Goal: Task Accomplishment & Management: Complete application form

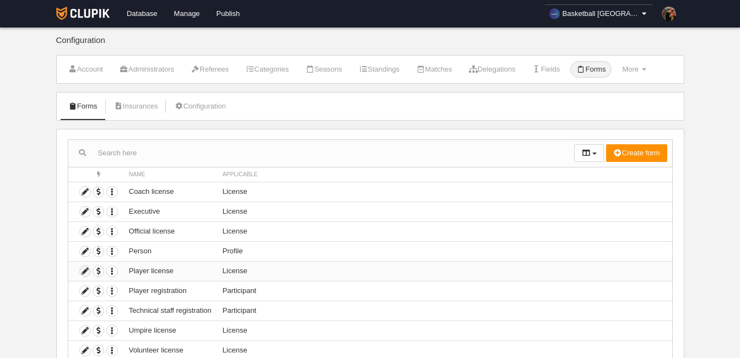
click at [85, 272] on icon at bounding box center [85, 271] width 10 height 10
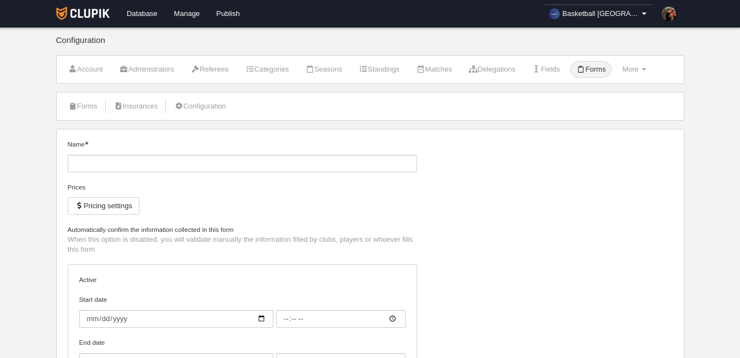
type input "Player license"
checkbox input "true"
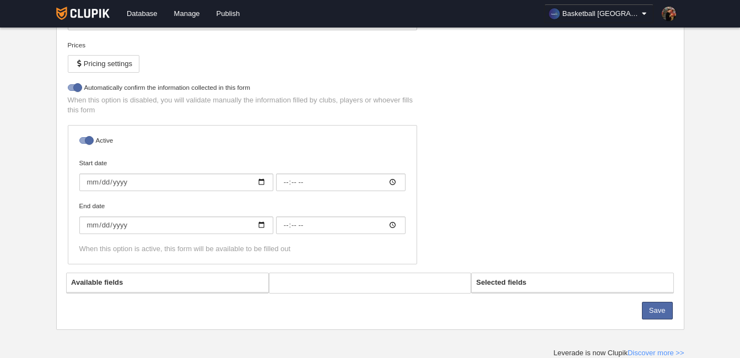
select select "selected"
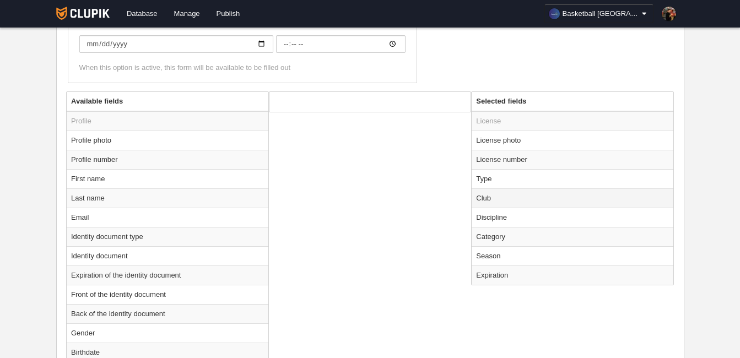
scroll to position [386, 0]
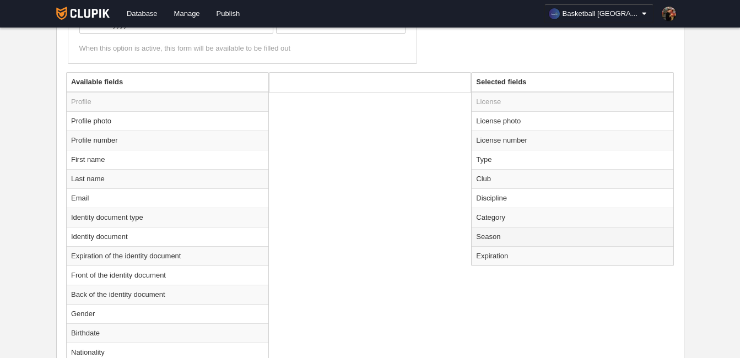
click at [493, 235] on td "Season" at bounding box center [573, 236] width 202 height 19
radio input "true"
select select "8531"
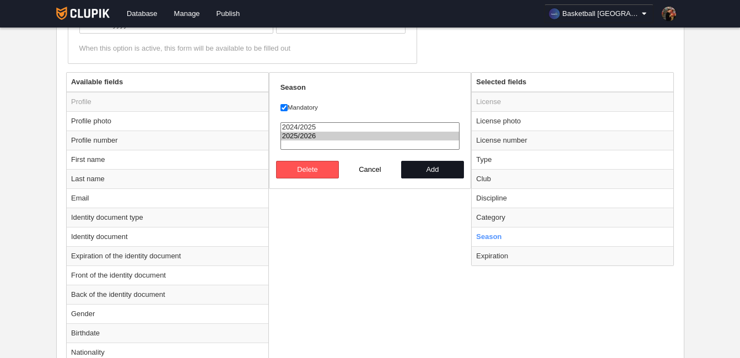
click at [424, 167] on button "Add" at bounding box center [432, 170] width 63 height 18
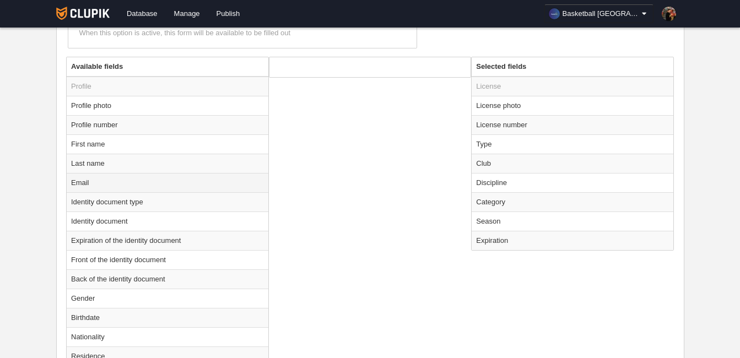
scroll to position [334, 0]
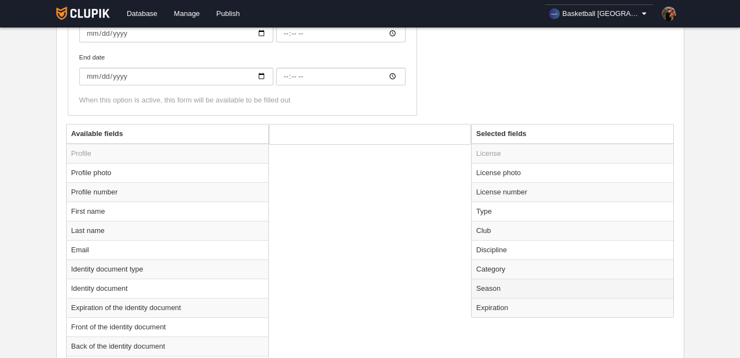
click at [494, 290] on td "Season" at bounding box center [573, 288] width 202 height 19
radio input "true"
select select "8531"
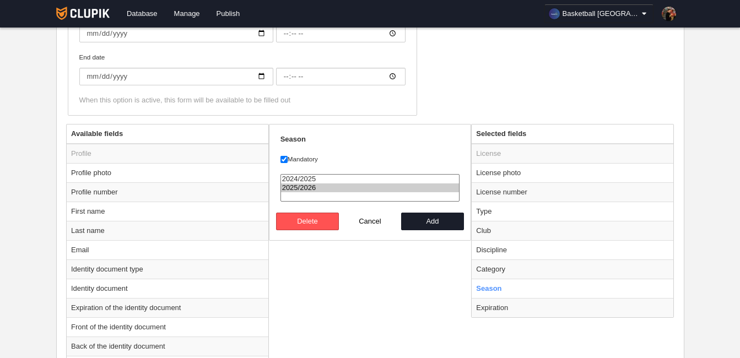
click at [339, 280] on div "Available fields Profile Profile photo Profile number First name Last name Emai…" at bounding box center [369, 351] width 613 height 454
click at [439, 222] on button "Add" at bounding box center [432, 222] width 63 height 18
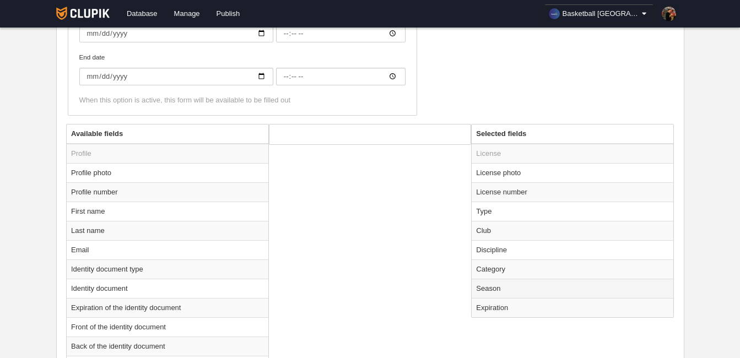
click at [489, 288] on td "Season" at bounding box center [573, 288] width 202 height 19
radio input "true"
select select "8531"
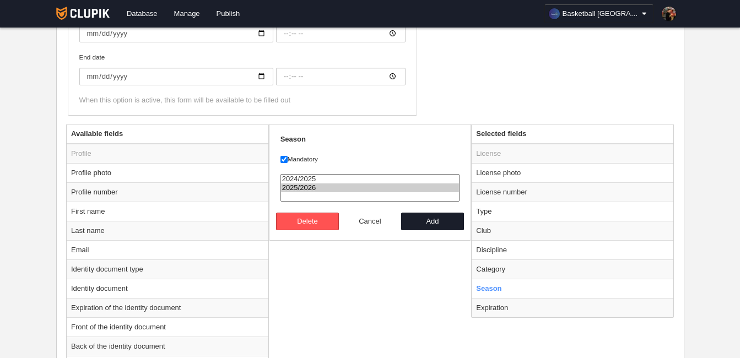
click at [366, 218] on button "Cancel" at bounding box center [370, 222] width 63 height 18
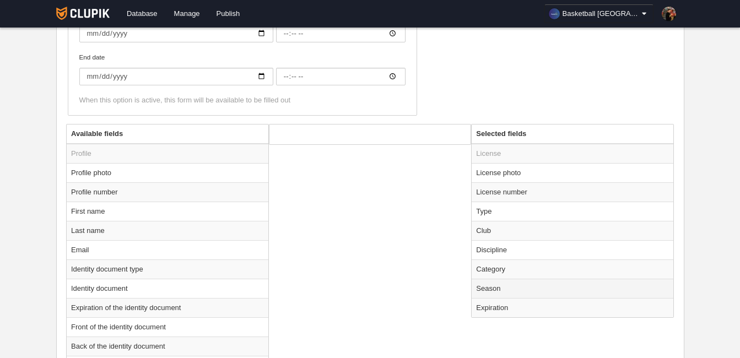
click at [481, 283] on td "Season" at bounding box center [573, 288] width 202 height 19
radio input "true"
select select "8531"
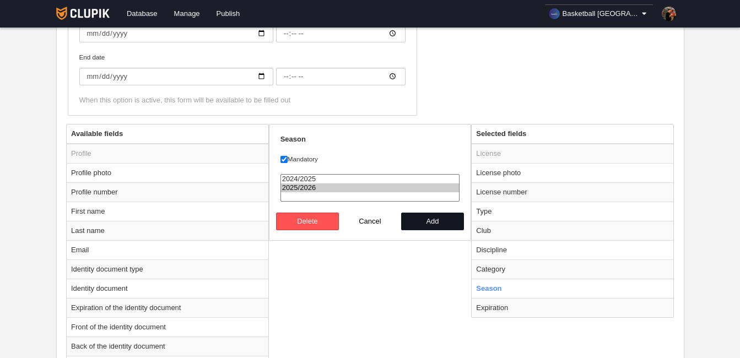
click at [418, 218] on button "Add" at bounding box center [432, 222] width 63 height 18
radio input "false"
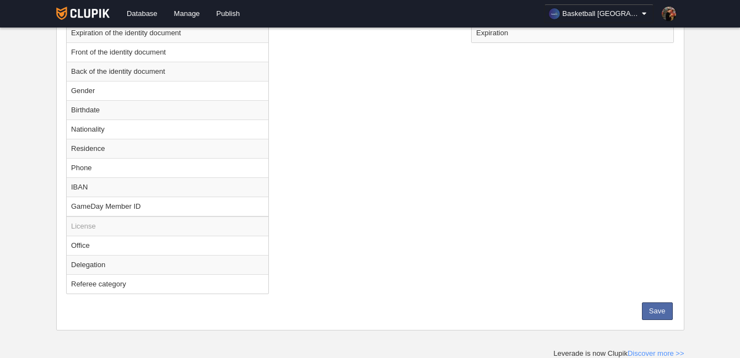
scroll to position [609, 0]
click at [653, 310] on button "Save" at bounding box center [657, 311] width 31 height 18
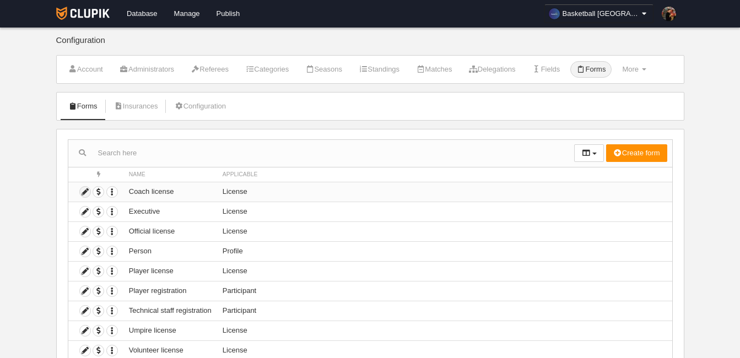
click at [87, 193] on icon at bounding box center [85, 192] width 10 height 10
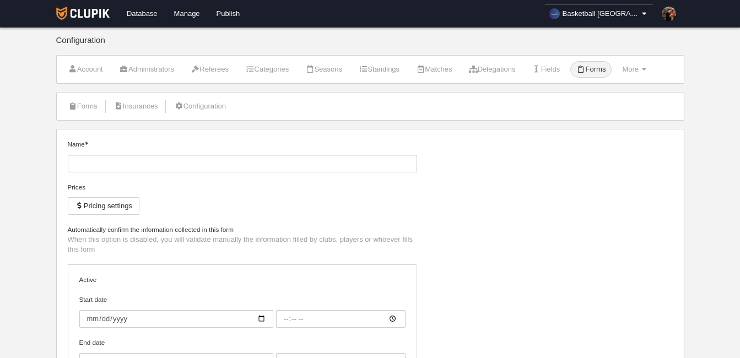
type input "Coach license"
checkbox input "true"
select select "selected"
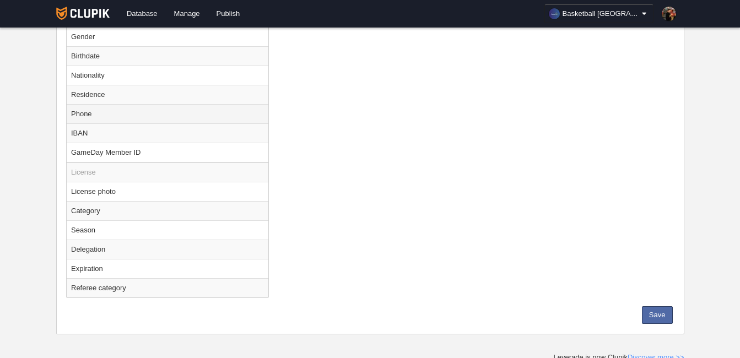
scroll to position [667, 0]
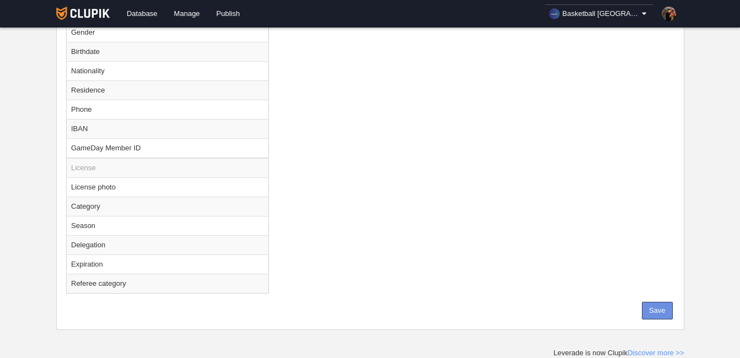
click at [659, 311] on button "Save" at bounding box center [657, 311] width 31 height 18
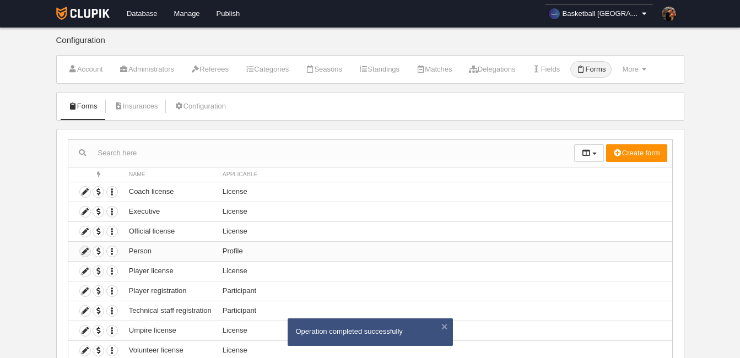
click at [85, 251] on icon at bounding box center [85, 251] width 10 height 10
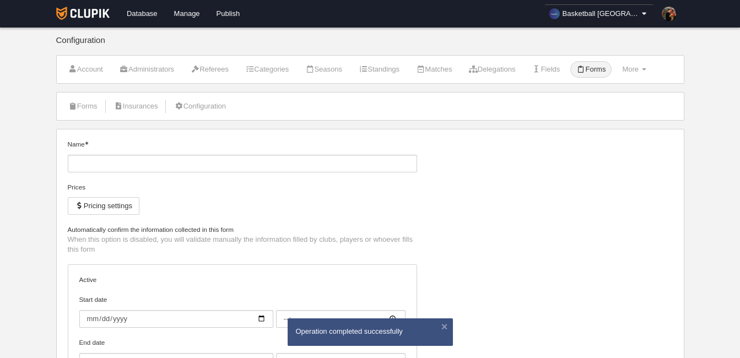
type input "Person"
checkbox input "true"
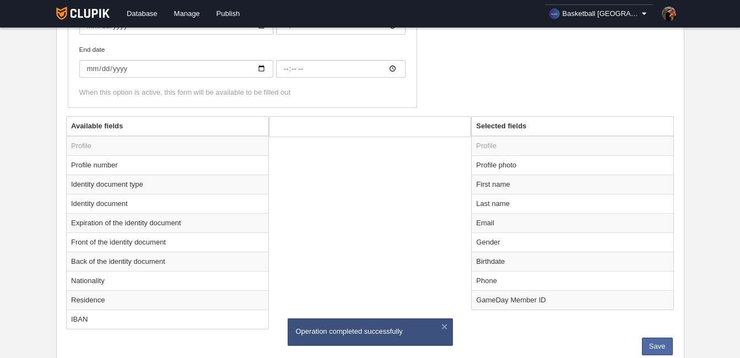
scroll to position [334, 0]
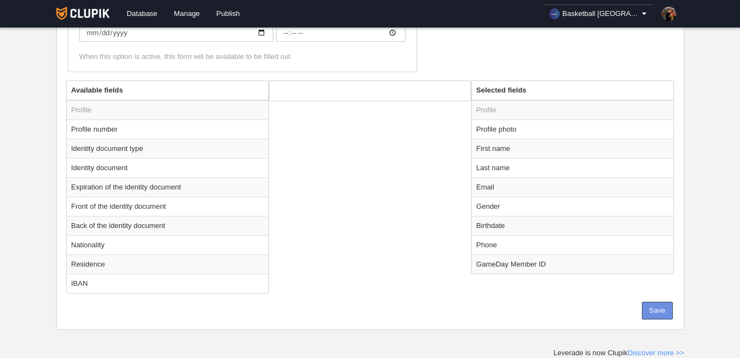
click at [658, 309] on button "Save" at bounding box center [657, 311] width 31 height 18
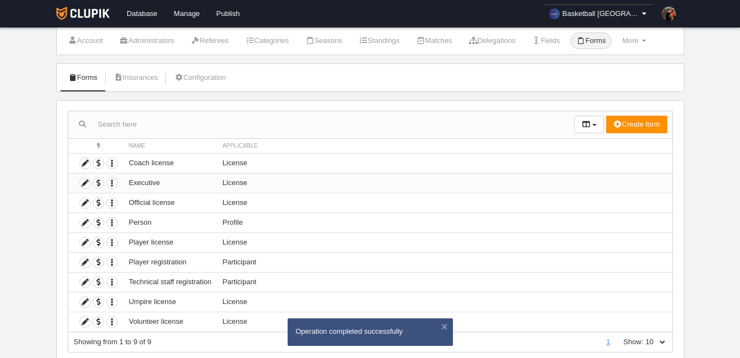
scroll to position [62, 0]
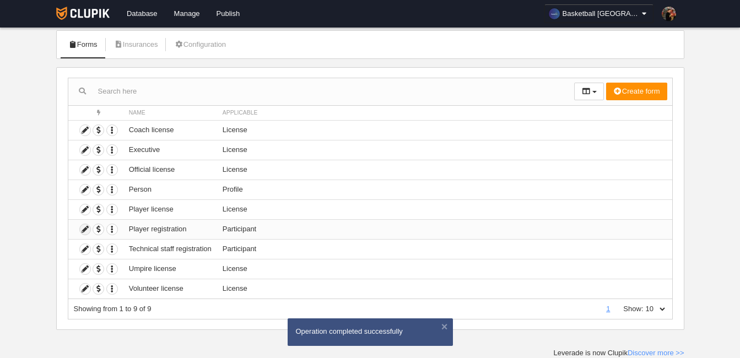
click at [85, 229] on icon at bounding box center [85, 229] width 10 height 10
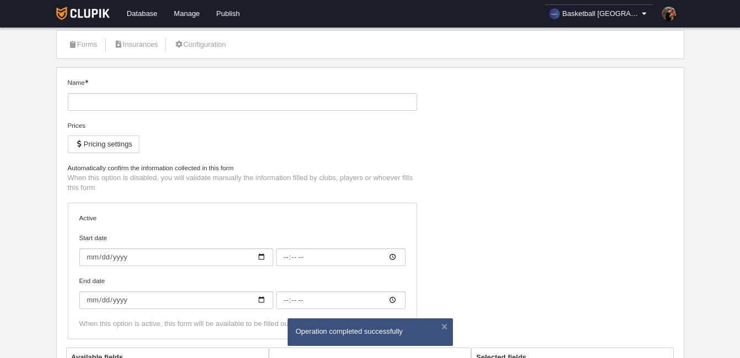
type input "Player registration"
checkbox input "true"
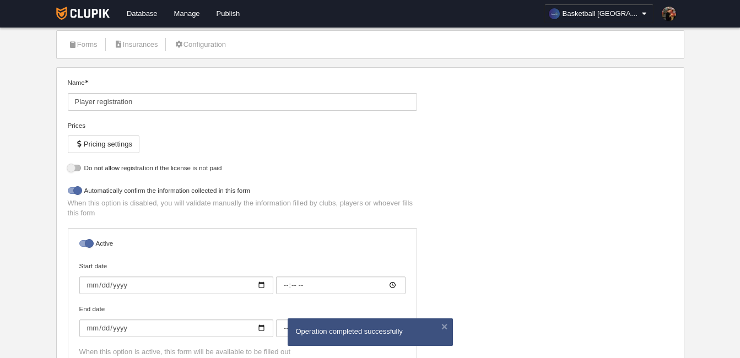
select select "selected"
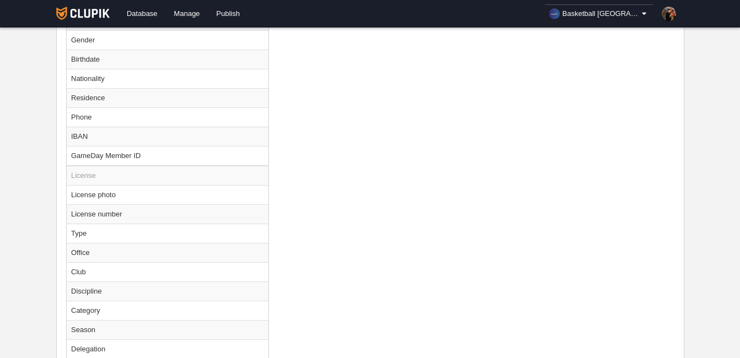
scroll to position [786, 0]
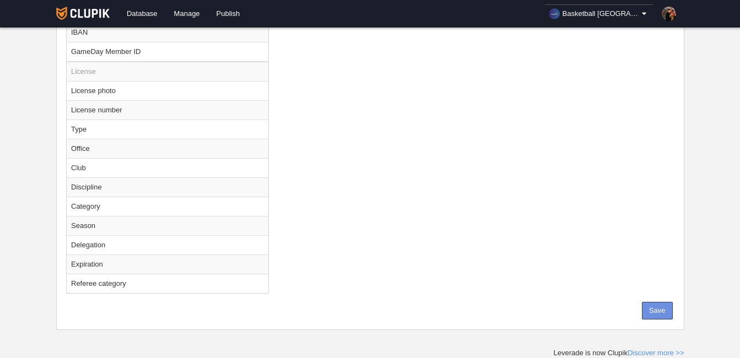
click at [650, 307] on button "Save" at bounding box center [657, 311] width 31 height 18
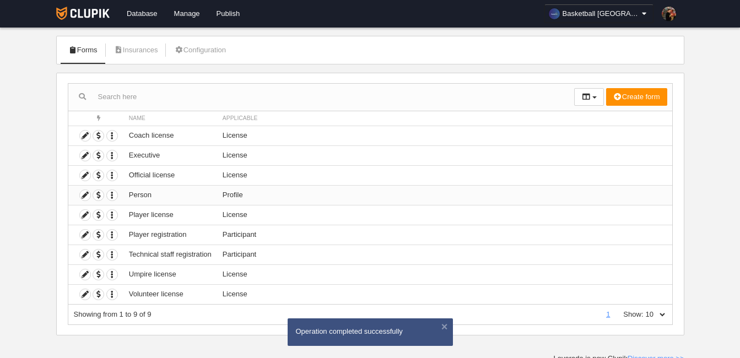
scroll to position [62, 0]
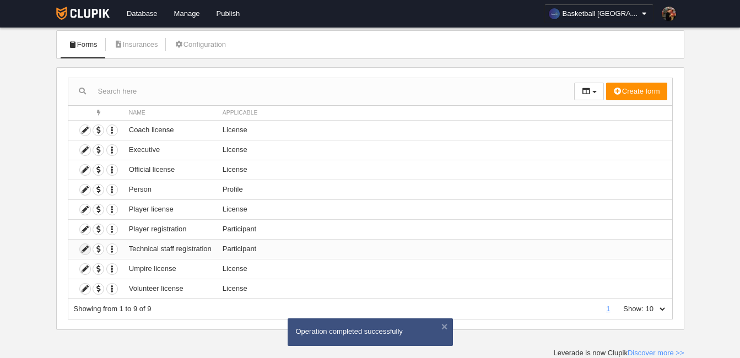
click at [84, 249] on icon at bounding box center [85, 249] width 10 height 10
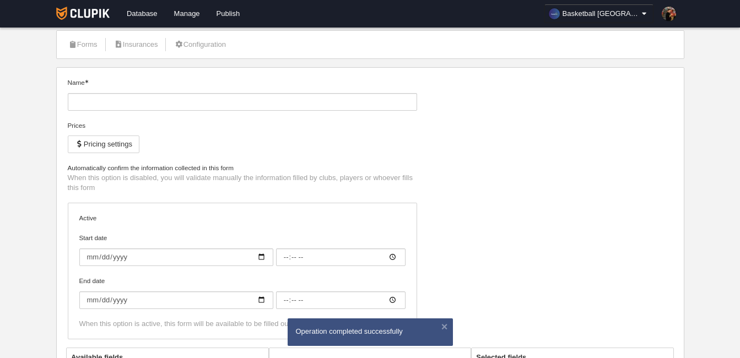
type input "Technical staff registration"
checkbox input "true"
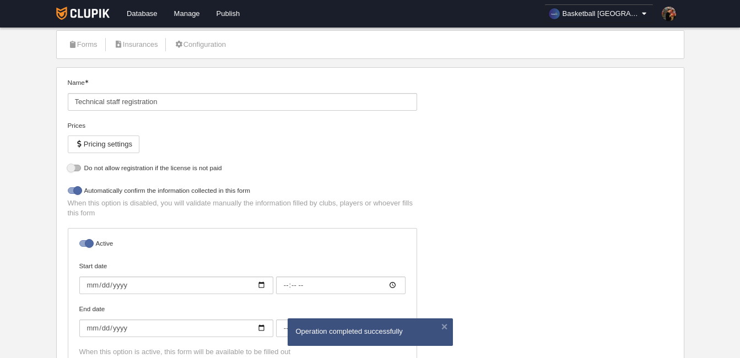
select select "selected"
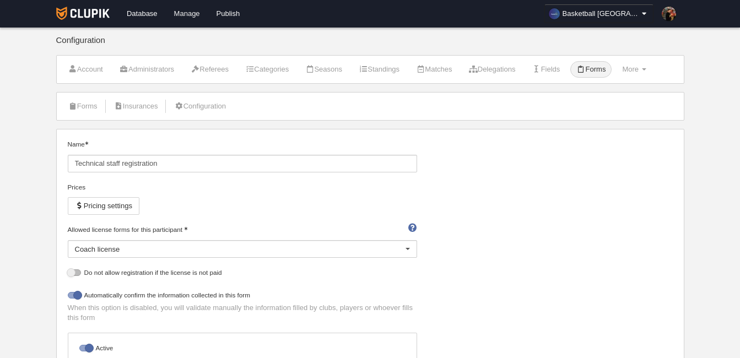
click at [187, 14] on link "Manage" at bounding box center [187, 14] width 42 height 28
